Goal: Transaction & Acquisition: Purchase product/service

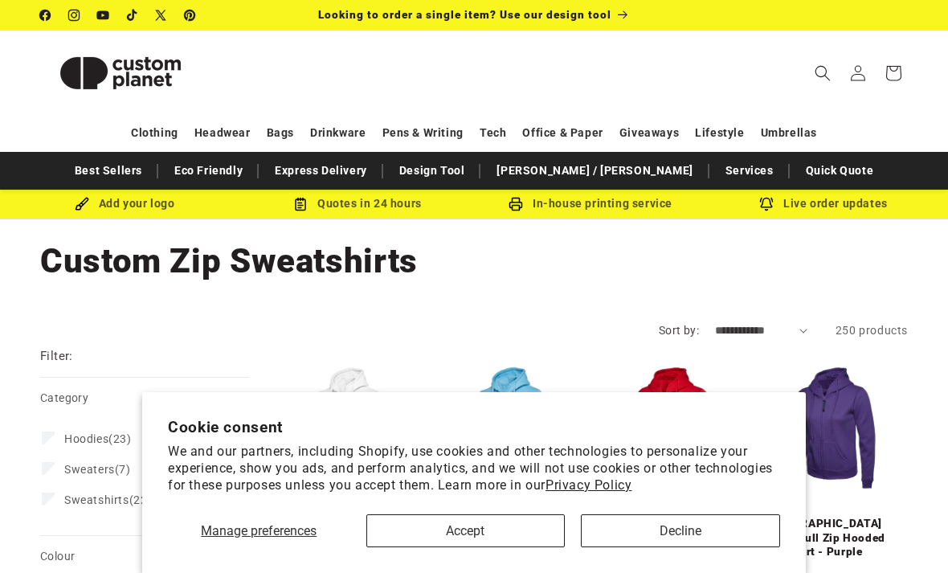
click at [509, 536] on button "Accept" at bounding box center [465, 530] width 199 height 33
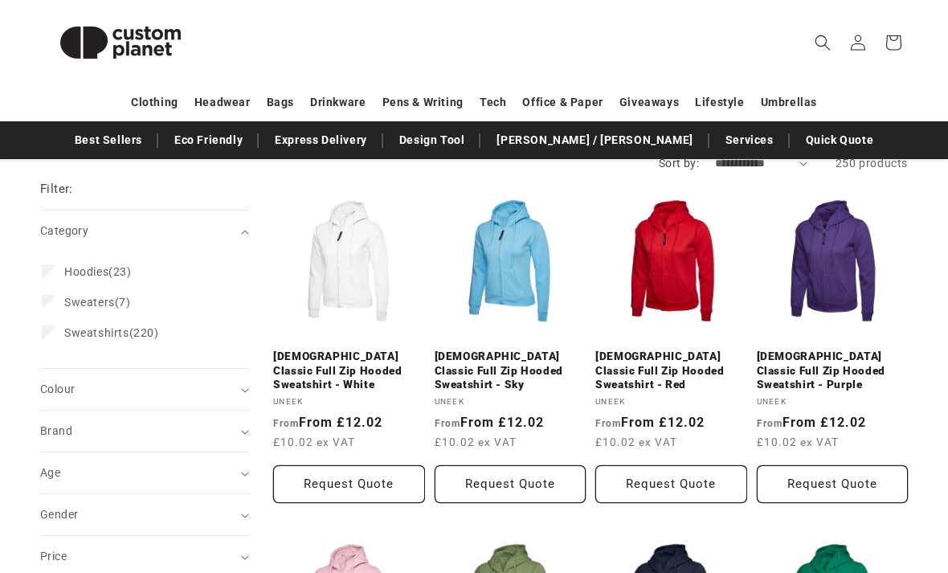
scroll to position [167, 0]
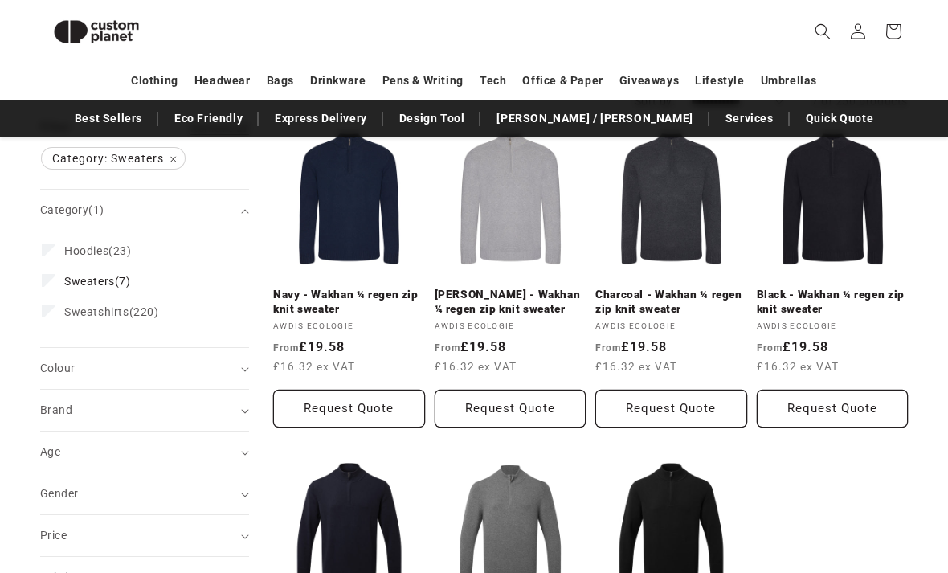
scroll to position [160, 0]
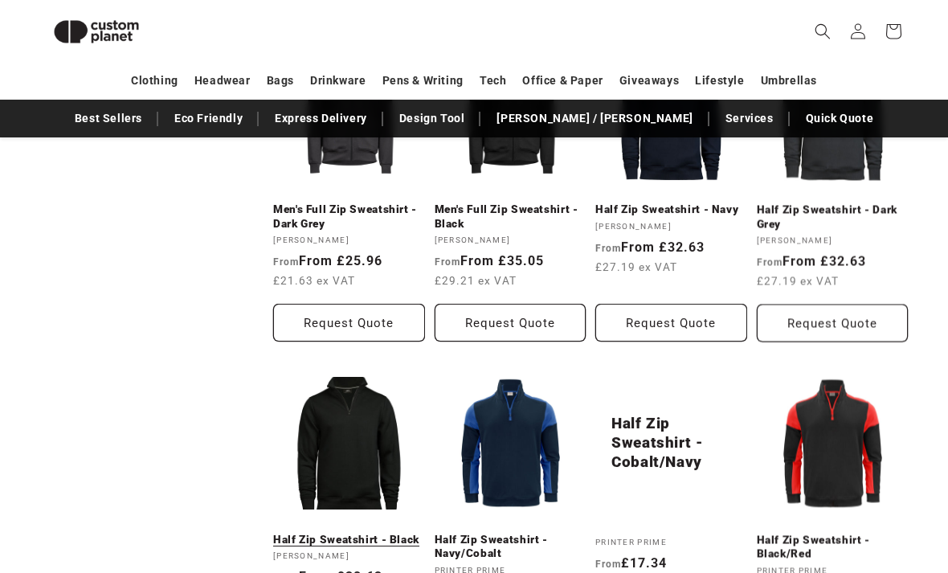
scroll to position [952, 0]
click at [317, 533] on link "Half Zip Sweatshirt - Black" at bounding box center [349, 540] width 152 height 14
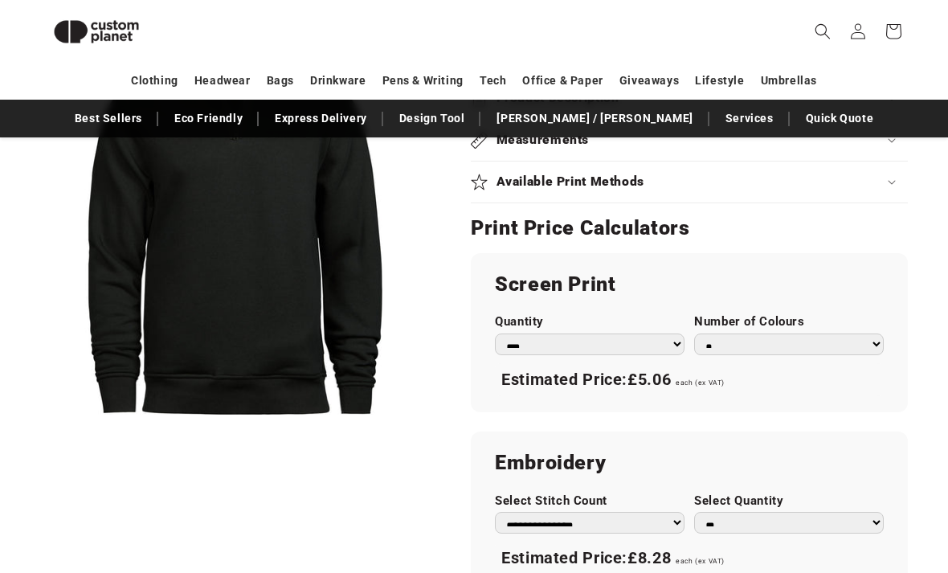
click at [866, 337] on select "* * * * * * *" at bounding box center [789, 345] width 190 height 22
select select "*"
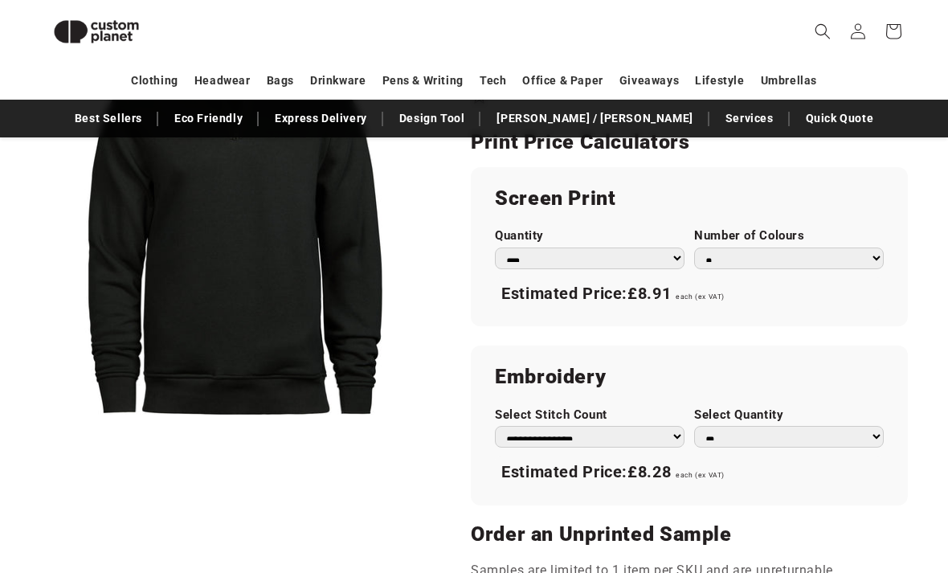
scroll to position [851, 0]
click at [656, 430] on select "**********" at bounding box center [590, 437] width 190 height 22
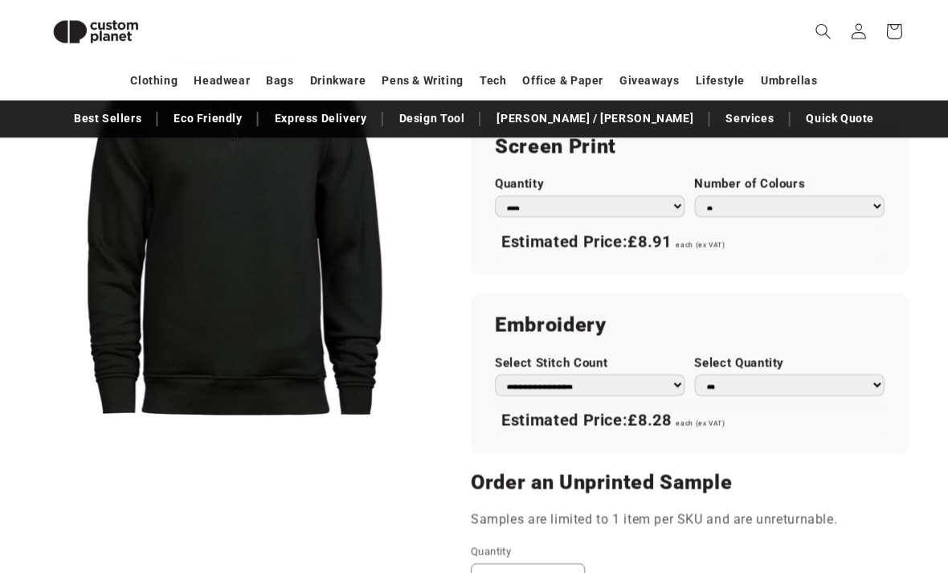
click at [788, 374] on select "** ** *** *** *** **** **** ****" at bounding box center [789, 385] width 190 height 22
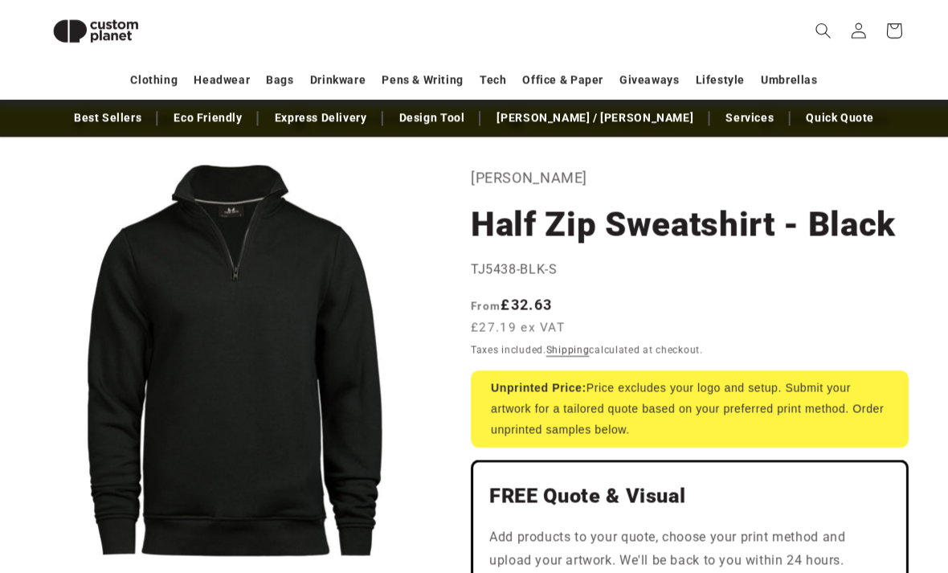
scroll to position [0, 0]
